Goal: Find specific page/section: Find specific page/section

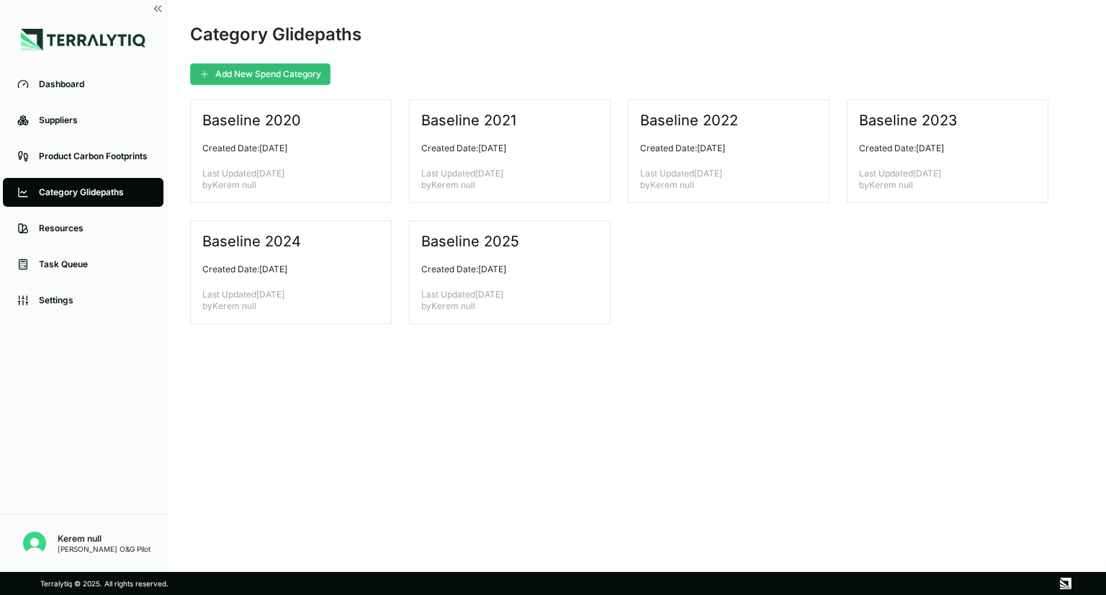
click at [121, 197] on div "Category Glidepaths" at bounding box center [94, 192] width 110 height 12
